Goal: Find specific page/section: Find specific page/section

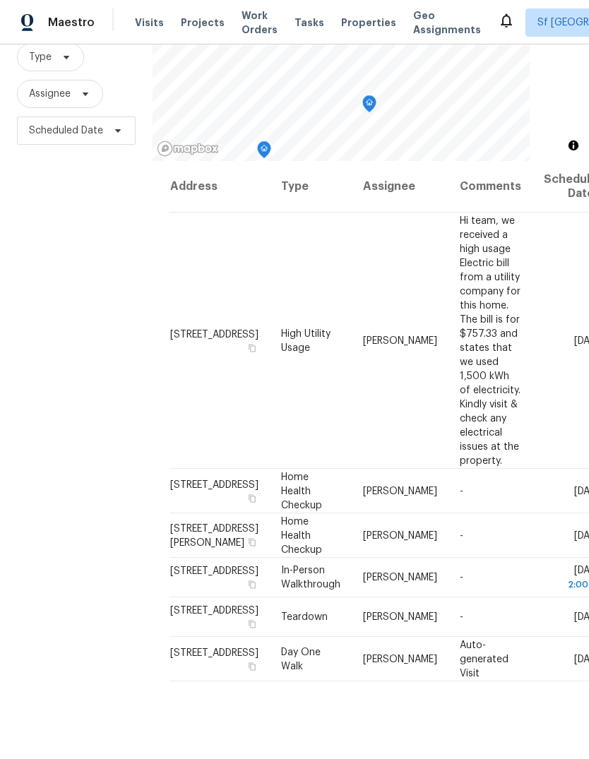
scroll to position [136, 0]
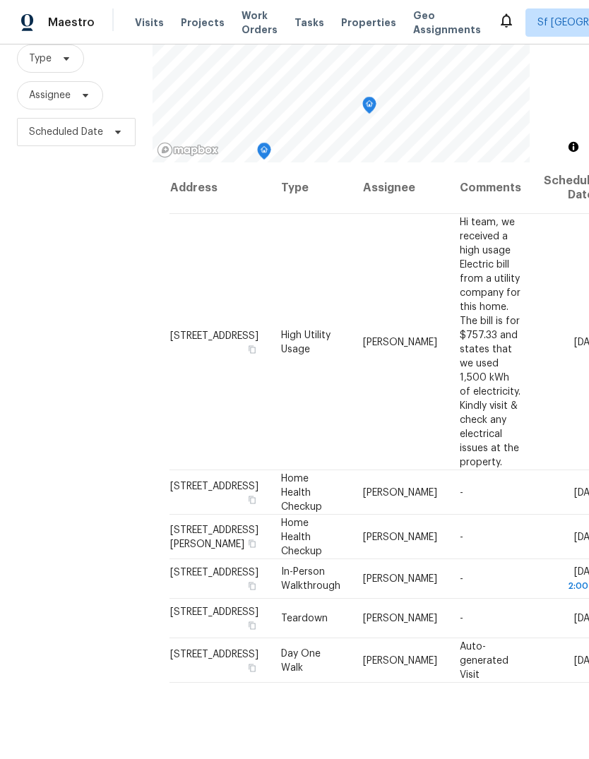
click at [85, 351] on div "Filters Reset ​ Type Assignee Scheduled Date" at bounding box center [76, 360] width 152 height 819
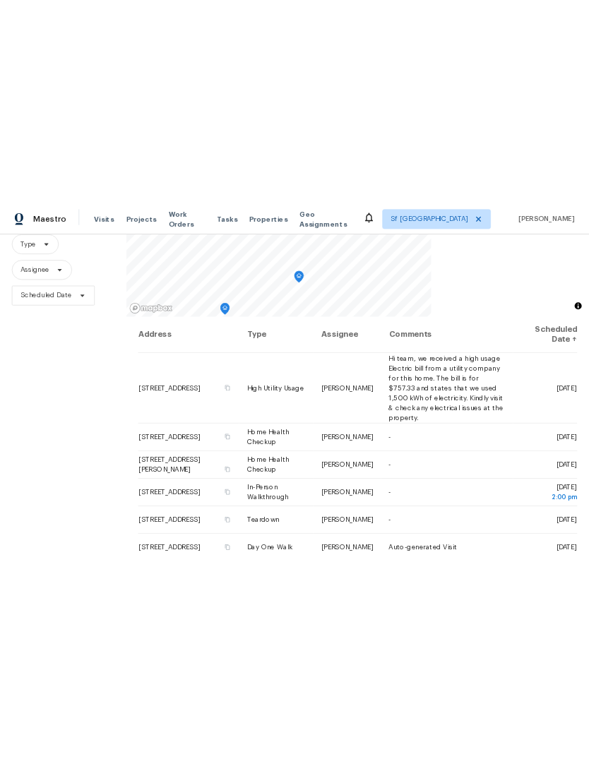
scroll to position [0, 0]
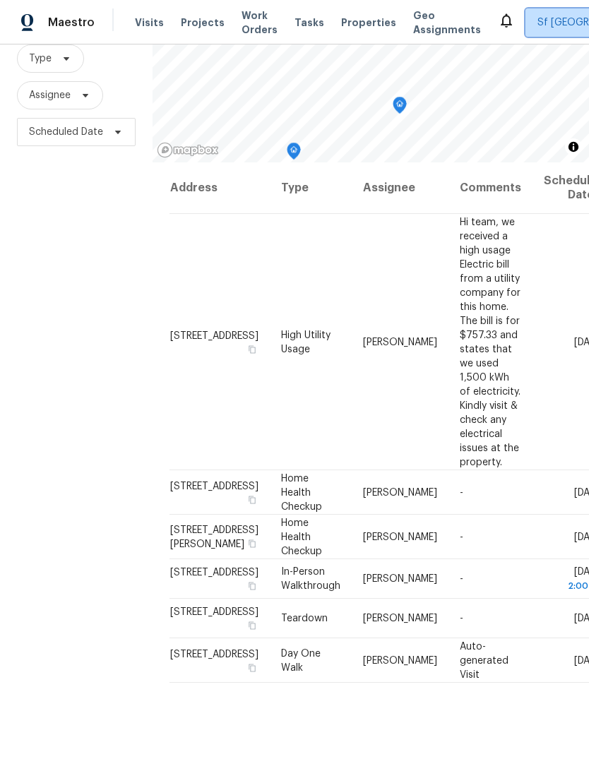
click at [537, 24] on span "Sf Bay Area" at bounding box center [592, 23] width 111 height 14
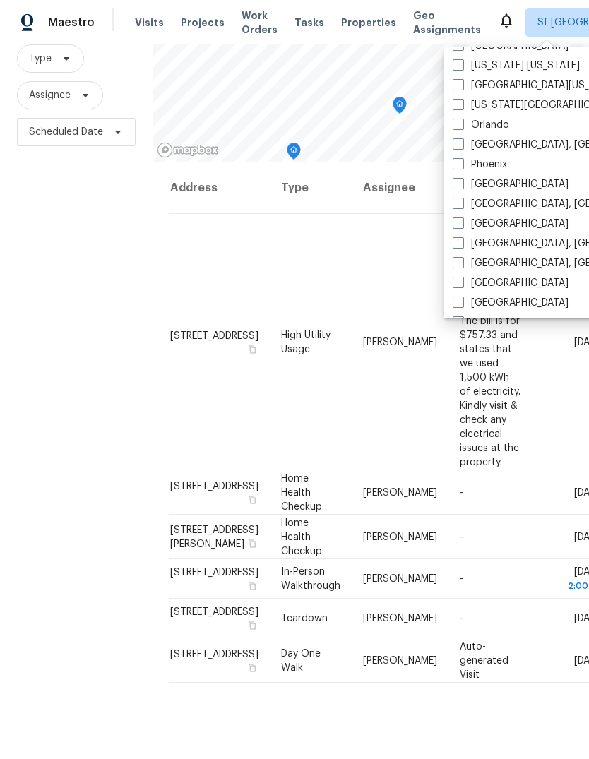
scroll to position [743, 0]
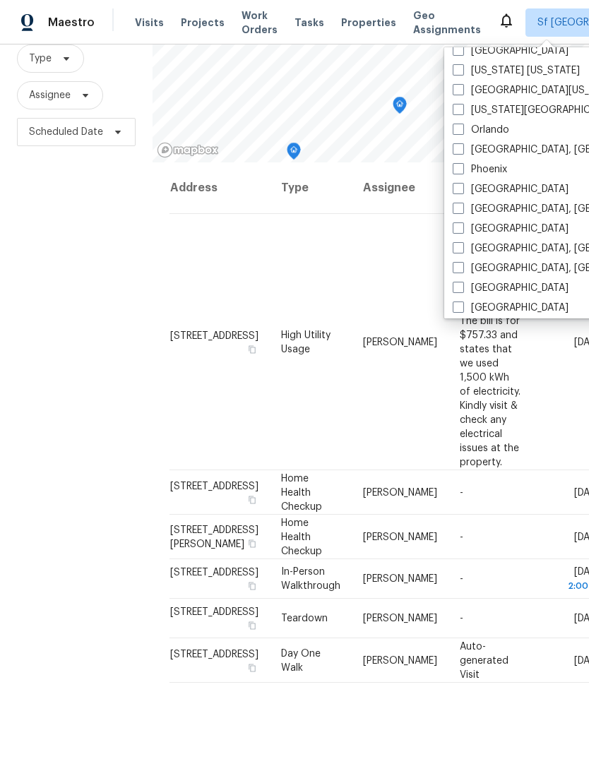
click at [488, 188] on label "Portland" at bounding box center [510, 189] width 116 height 14
click at [462, 188] on input "Portland" at bounding box center [456, 186] width 9 height 9
checkbox input "true"
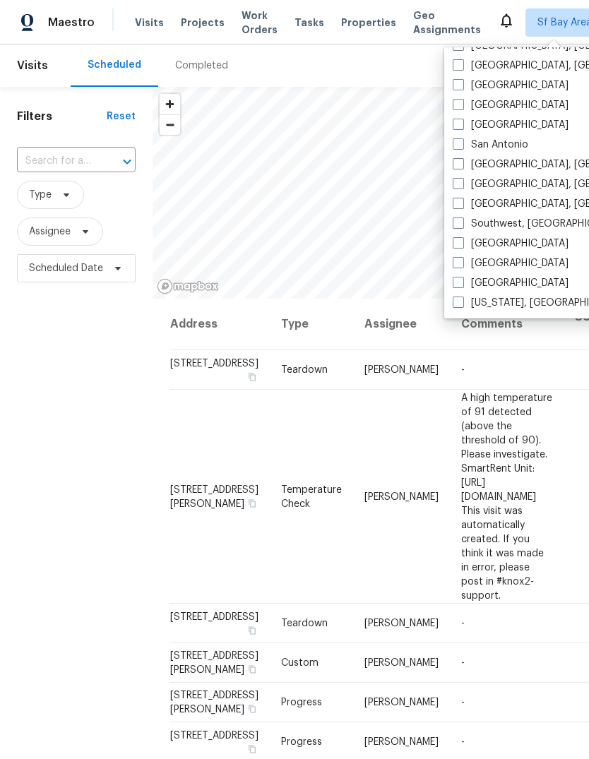
scroll to position [946, 0]
click at [495, 101] on label "Sacramento" at bounding box center [510, 105] width 116 height 14
click at [462, 101] on input "Sacramento" at bounding box center [456, 102] width 9 height 9
checkbox input "true"
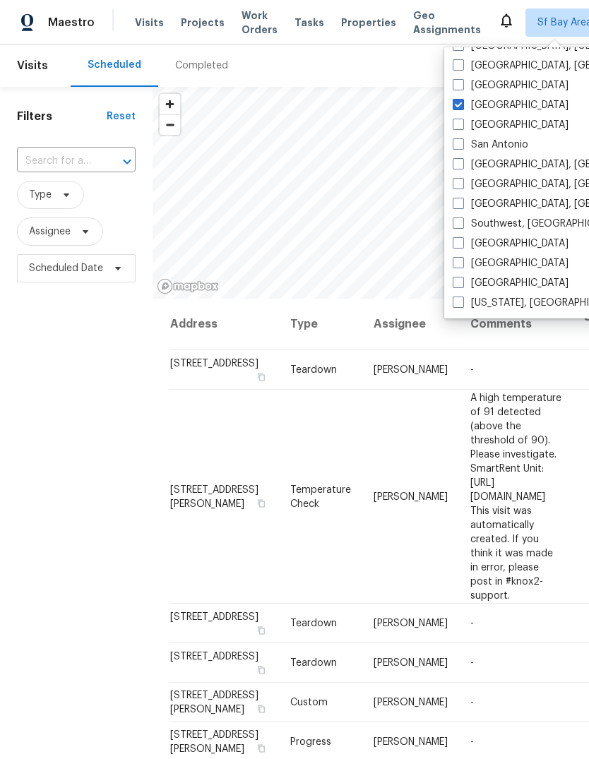
click at [297, 24] on span "Tasks" at bounding box center [309, 23] width 30 height 10
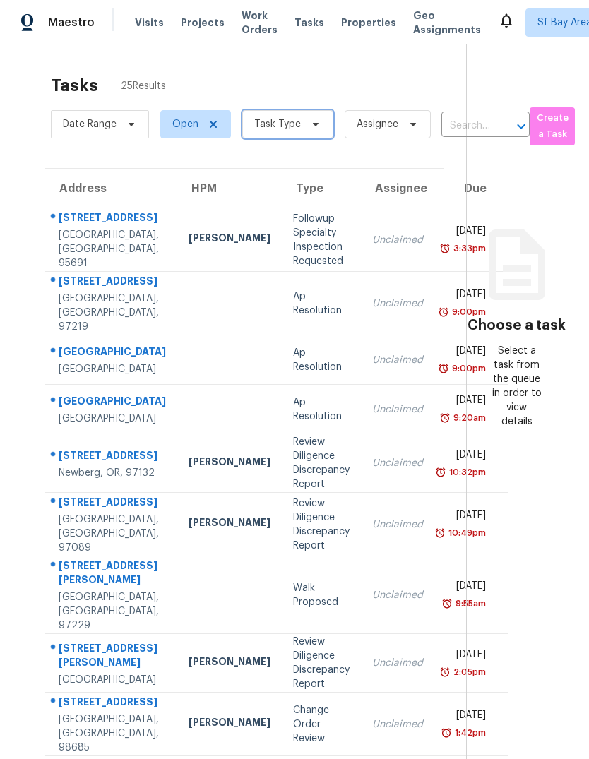
click at [272, 131] on span "Task Type" at bounding box center [277, 124] width 47 height 14
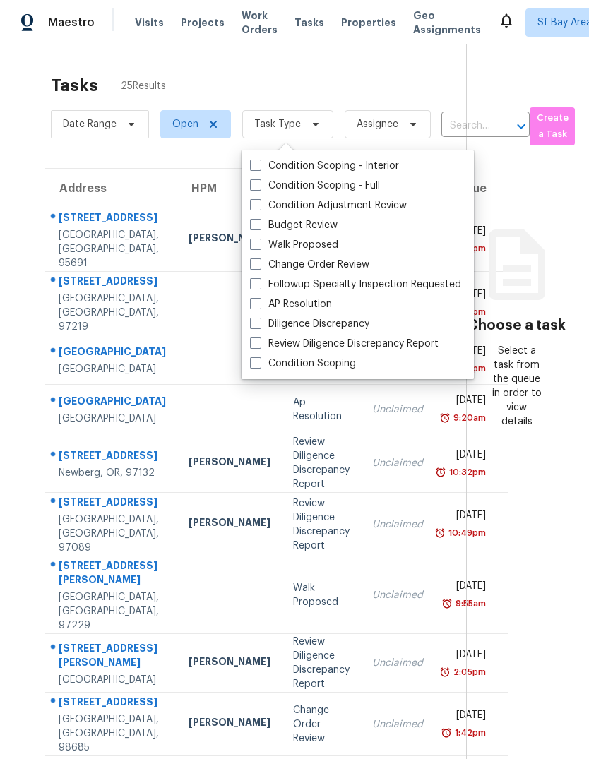
click at [265, 225] on label "Budget Review" at bounding box center [294, 225] width 88 height 14
click at [259, 225] on input "Budget Review" at bounding box center [254, 222] width 9 height 9
checkbox input "true"
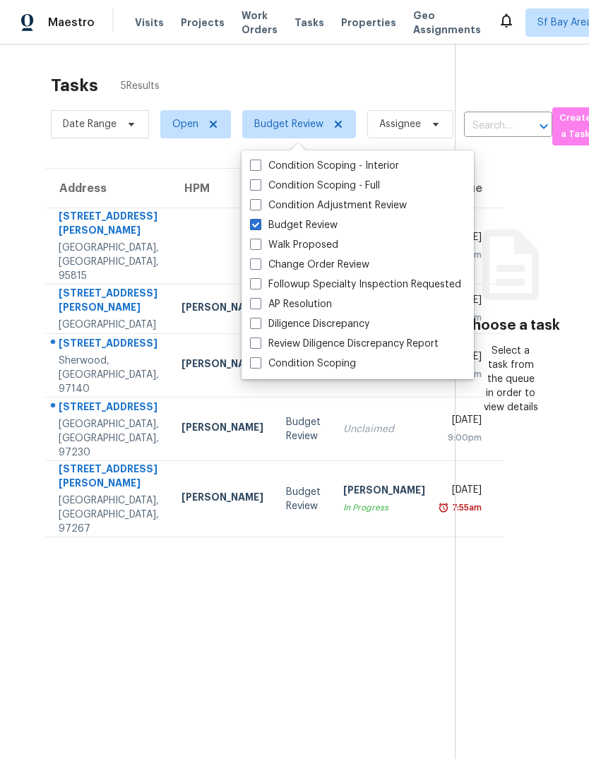
click at [100, 318] on div "[GEOGRAPHIC_DATA]" at bounding box center [109, 325] width 100 height 14
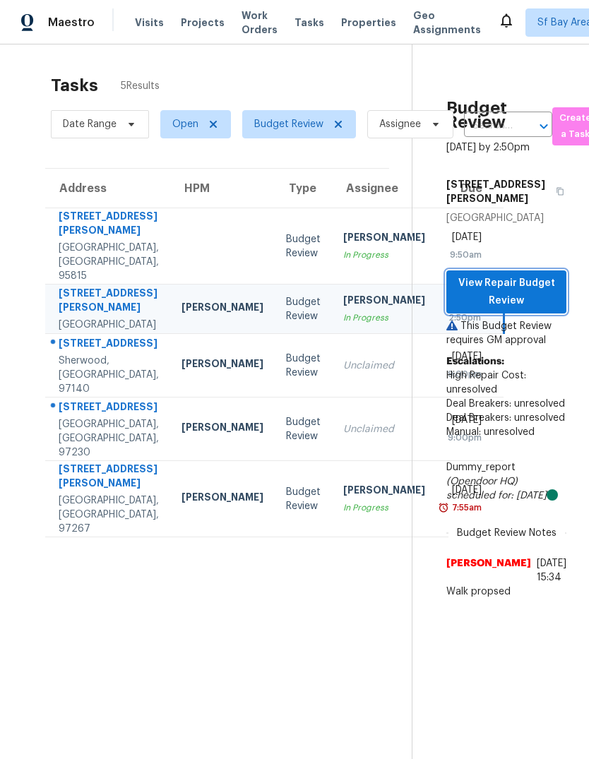
click at [531, 303] on span "View Repair Budget Review" at bounding box center [505, 292] width 97 height 35
